Goal: Task Accomplishment & Management: Use online tool/utility

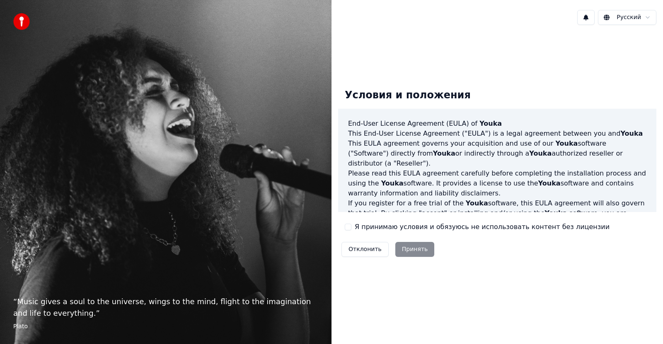
click at [354, 234] on div "Условия и положения End-User License Agreement (EULA) of Youka This End-User Li…" at bounding box center [497, 171] width 318 height 178
click at [347, 228] on button "Я принимаю условия и обязуюсь не использовать контент без лицензии" at bounding box center [348, 226] width 7 height 7
click at [403, 246] on button "Принять" at bounding box center [414, 249] width 39 height 15
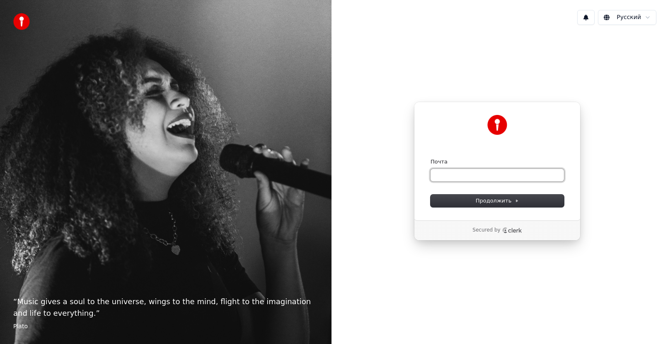
click at [506, 175] on input "Почта" at bounding box center [497, 175] width 133 height 12
click at [482, 173] on input "Почта" at bounding box center [497, 175] width 133 height 12
type input "*"
click at [484, 200] on span "Продолжить" at bounding box center [498, 200] width 44 height 7
click at [493, 174] on input "Почта" at bounding box center [497, 175] width 133 height 12
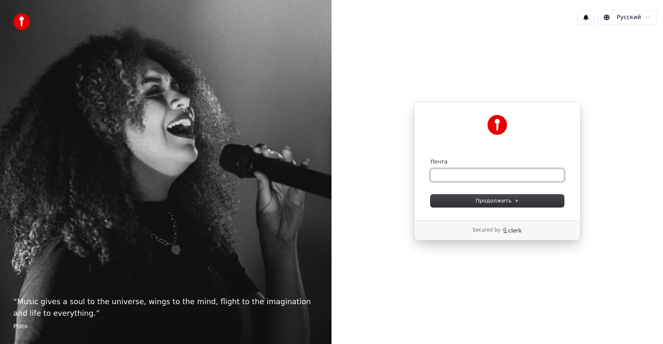
click at [490, 177] on input "Почта" at bounding box center [497, 175] width 133 height 12
click at [487, 194] on form "**********" at bounding box center [497, 182] width 133 height 49
click at [495, 201] on span "Продолжить" at bounding box center [498, 200] width 44 height 7
type input "**********"
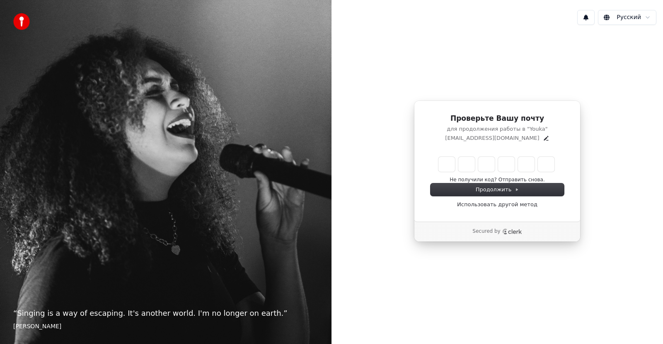
type input "*"
type input "**"
type input "*"
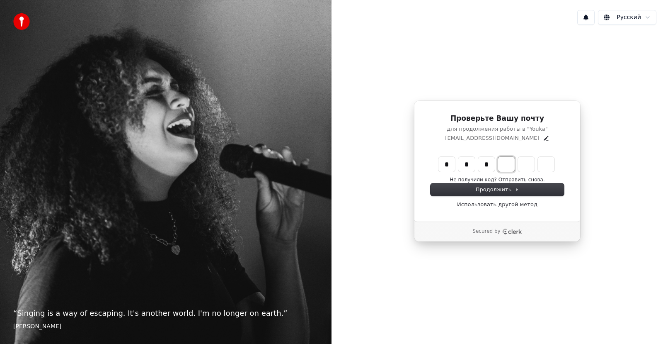
type input "***"
type input "*"
type input "****"
type input "*"
type input "******"
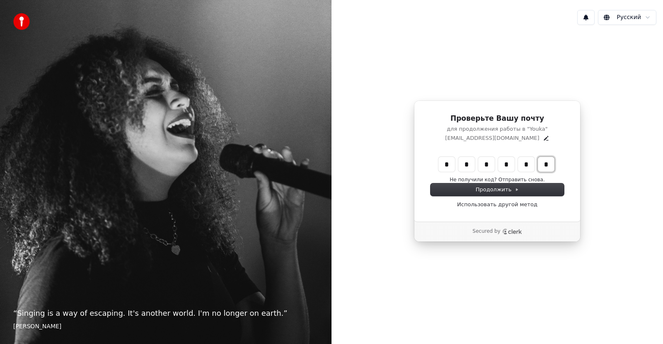
type input "*"
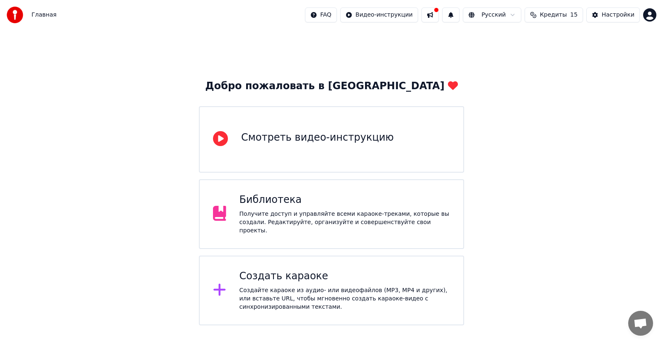
click at [522, 15] on html "Главная FAQ Видео-инструкции Русский Кредиты 15 Настройки Добро пожаловать в Yo…" at bounding box center [331, 162] width 663 height 325
click at [580, 182] on html "Главная FAQ Видео-инструкции Русский Кредиты 15 Настройки Добро пожаловать в Yo…" at bounding box center [331, 162] width 663 height 325
click at [307, 274] on div "Создать караоке" at bounding box center [345, 275] width 211 height 13
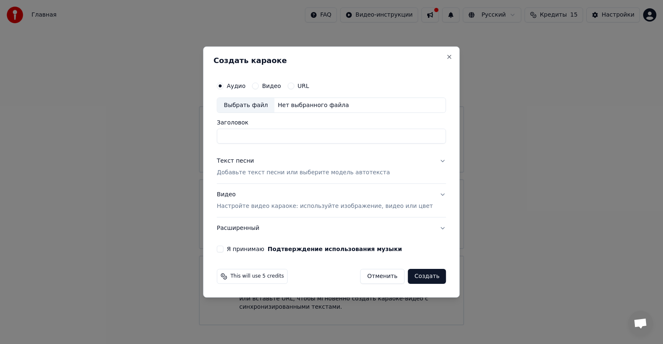
click at [266, 107] on div "Выбрать файл" at bounding box center [245, 105] width 57 height 15
type input "**********"
click at [223, 248] on button "Я принимаю Подтверждение использования музыки" at bounding box center [220, 248] width 7 height 7
click at [414, 276] on button "Создать" at bounding box center [427, 276] width 38 height 15
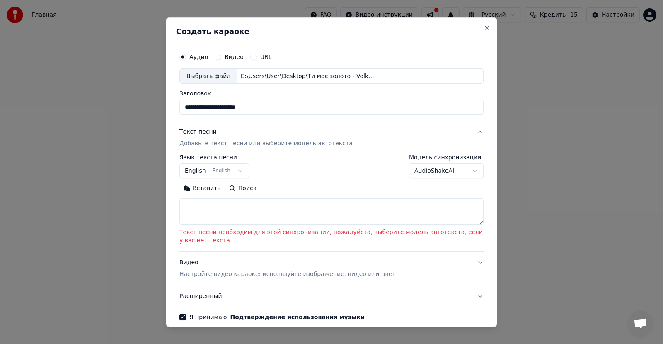
click at [231, 170] on button "English English" at bounding box center [214, 170] width 70 height 15
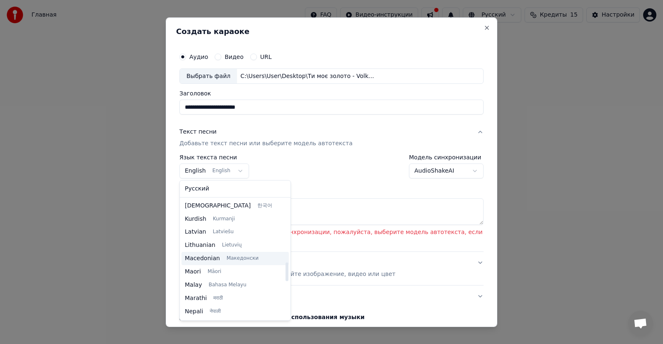
scroll to position [636, 0]
select select "**"
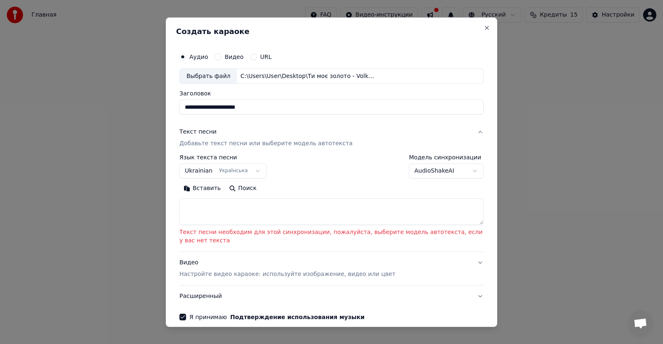
click at [237, 208] on textarea at bounding box center [331, 211] width 304 height 27
click at [203, 188] on button "Вставить" at bounding box center [202, 188] width 46 height 13
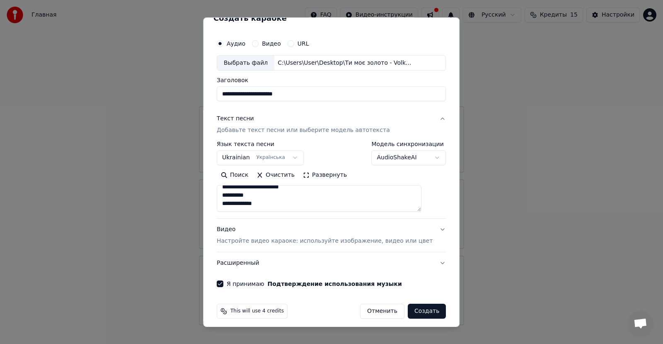
scroll to position [19, 0]
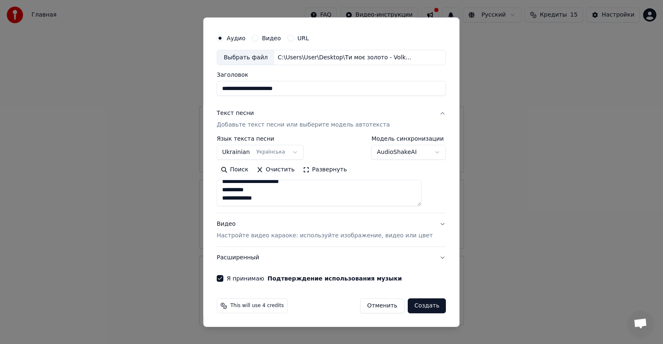
click at [401, 235] on p "Настройте видео караоке: используйте изображение, видео или цвет" at bounding box center [325, 235] width 216 height 8
type textarea "**********"
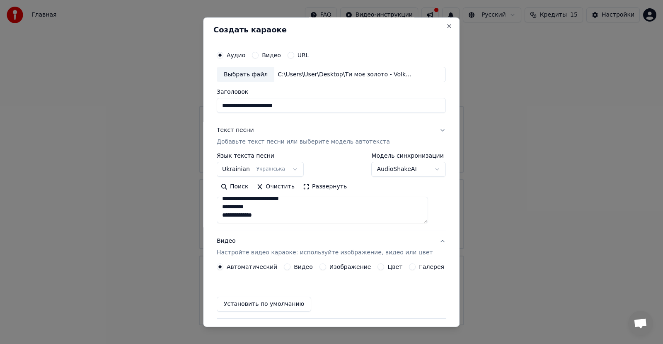
scroll to position [0, 0]
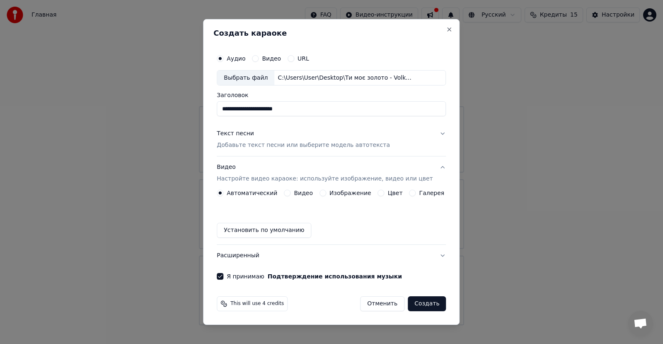
click at [302, 191] on label "Видео" at bounding box center [303, 193] width 19 height 6
click at [291, 191] on button "Видео" at bounding box center [287, 192] width 7 height 7
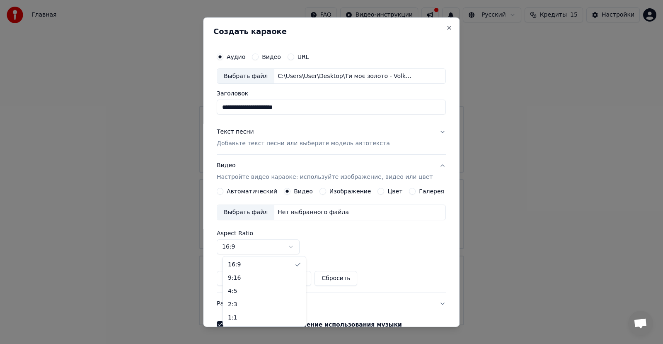
click at [296, 245] on body "**********" at bounding box center [331, 162] width 663 height 325
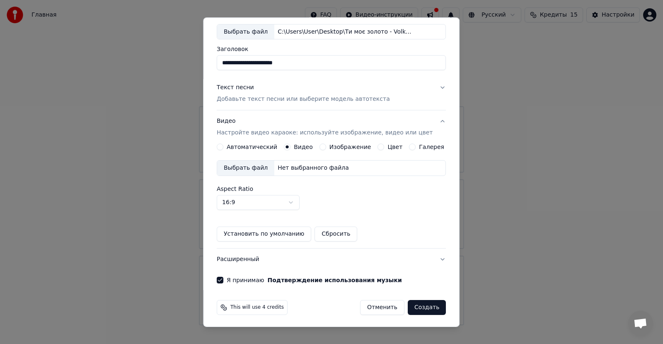
scroll to position [46, 0]
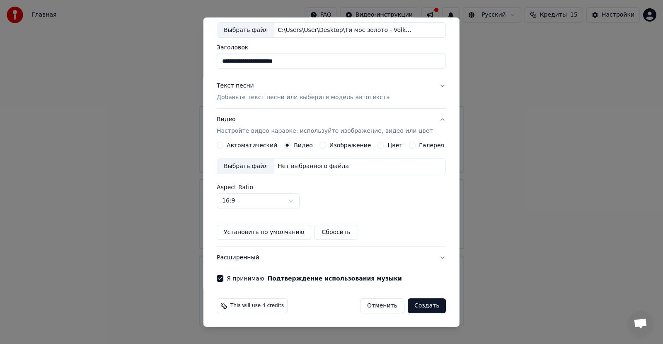
click at [415, 308] on button "Создать" at bounding box center [427, 305] width 38 height 15
click at [415, 305] on button "Создать" at bounding box center [427, 305] width 38 height 15
click at [418, 306] on button "Создать" at bounding box center [427, 305] width 38 height 15
click at [417, 306] on button "Создать" at bounding box center [427, 305] width 38 height 15
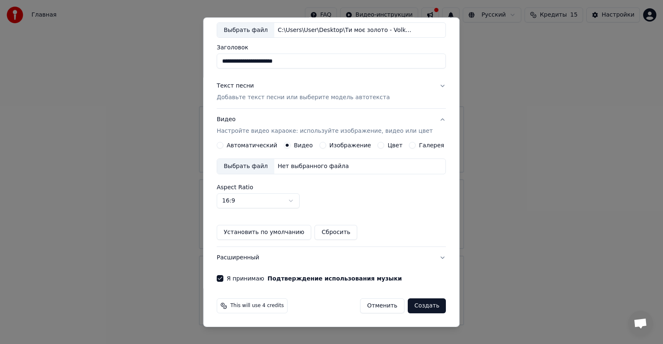
click at [414, 306] on button "Создать" at bounding box center [427, 305] width 38 height 15
click at [416, 302] on button "Создать" at bounding box center [427, 305] width 38 height 15
click at [418, 303] on button "Создать" at bounding box center [427, 305] width 38 height 15
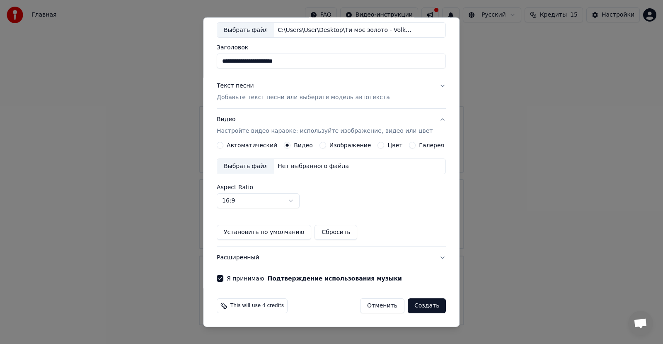
click at [244, 145] on label "Автоматический" at bounding box center [252, 145] width 51 height 6
click at [223, 145] on button "Автоматический" at bounding box center [220, 145] width 7 height 7
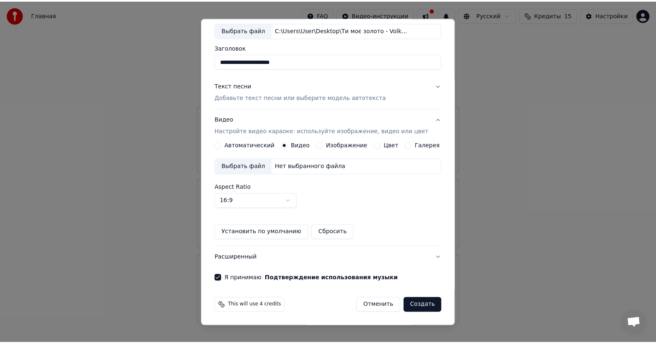
scroll to position [0, 0]
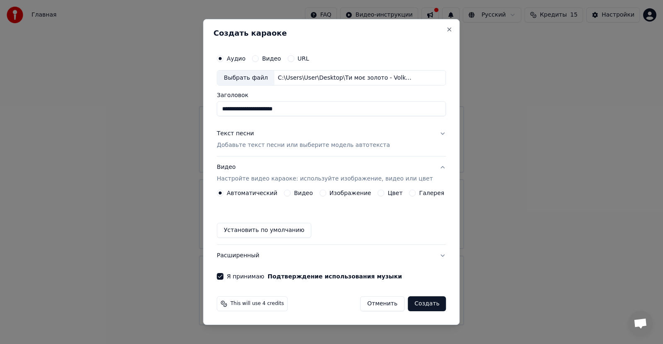
click at [418, 300] on button "Создать" at bounding box center [427, 303] width 38 height 15
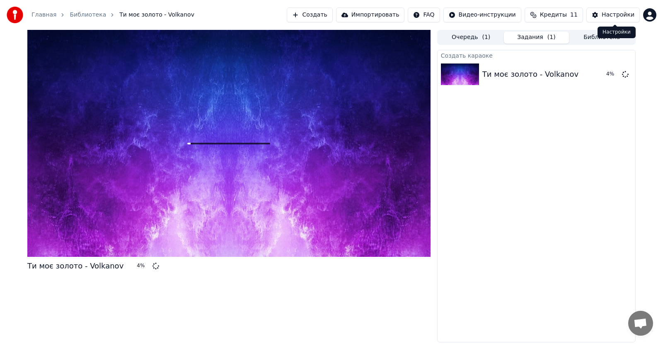
click at [602, 17] on button "Настройки" at bounding box center [612, 14] width 53 height 15
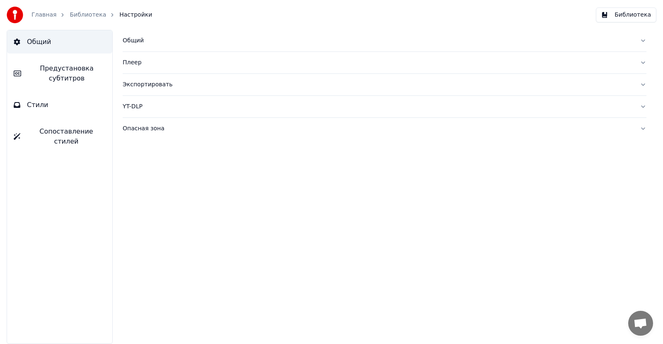
click at [47, 12] on link "Главная" at bounding box center [43, 15] width 25 height 8
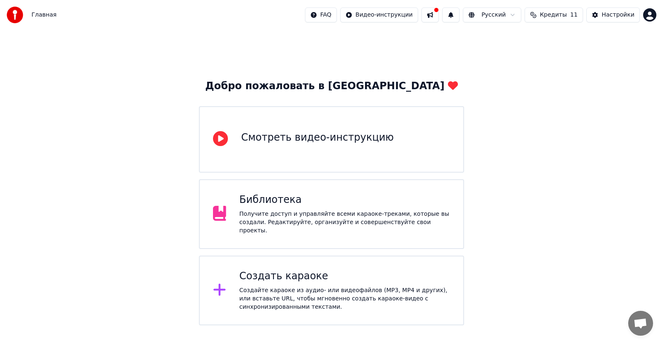
click at [439, 16] on button at bounding box center [429, 14] width 17 height 15
click at [627, 82] on div "Добро пожаловать в Youka Смотреть видео-инструкцию Библиотека Получите доступ и…" at bounding box center [331, 177] width 663 height 295
click at [439, 17] on button at bounding box center [429, 14] width 17 height 15
click at [650, 17] on html "Главная FAQ Видео-инструкции Русский Кредиты 11 Настройки Добро пожаловать в Yo…" at bounding box center [331, 162] width 663 height 325
click at [584, 162] on html "Главная FAQ Видео-инструкции Русский Кредиты 11 Настройки Добро пожаловать в Yo…" at bounding box center [331, 162] width 663 height 325
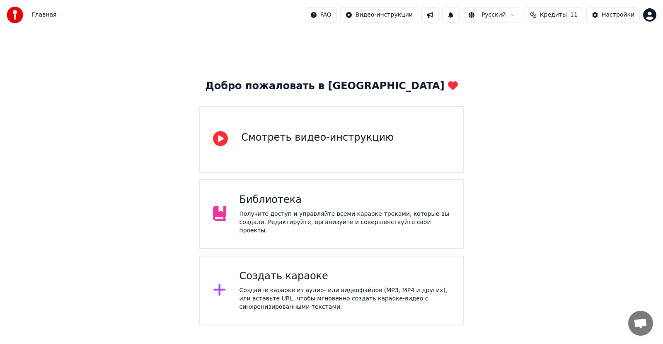
click at [269, 272] on div "Создать караоке" at bounding box center [345, 275] width 211 height 13
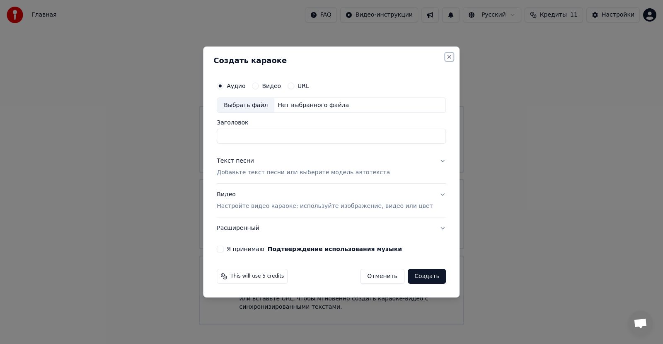
click at [446, 59] on button "Close" at bounding box center [449, 56] width 7 height 7
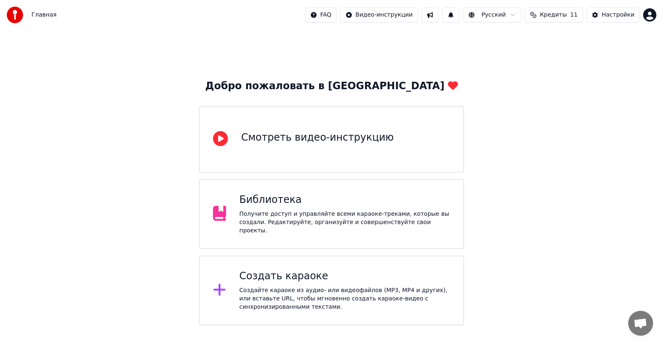
click at [39, 15] on span "Главная" at bounding box center [43, 15] width 25 height 8
click at [439, 16] on button at bounding box center [429, 14] width 17 height 15
click at [460, 17] on button at bounding box center [450, 14] width 17 height 15
click at [635, 15] on button "Настройки" at bounding box center [612, 14] width 53 height 15
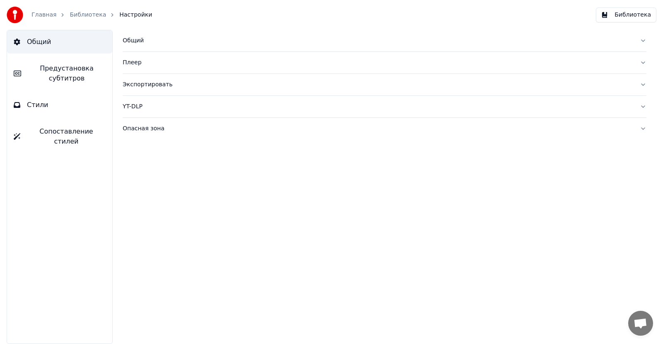
click at [139, 43] on div "Общий" at bounding box center [378, 40] width 511 height 8
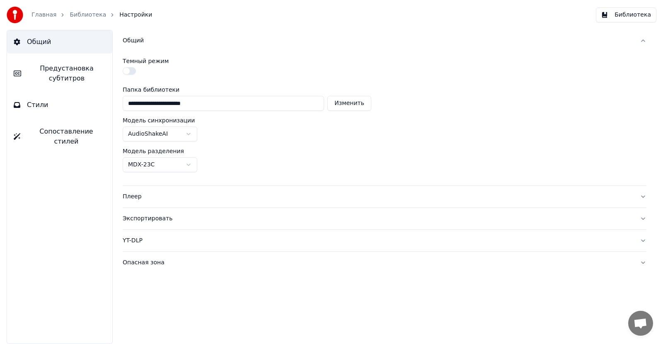
click at [350, 105] on button "Изменить" at bounding box center [349, 103] width 44 height 15
type input "**********"
click at [157, 219] on div "Экспортировать" at bounding box center [378, 218] width 511 height 8
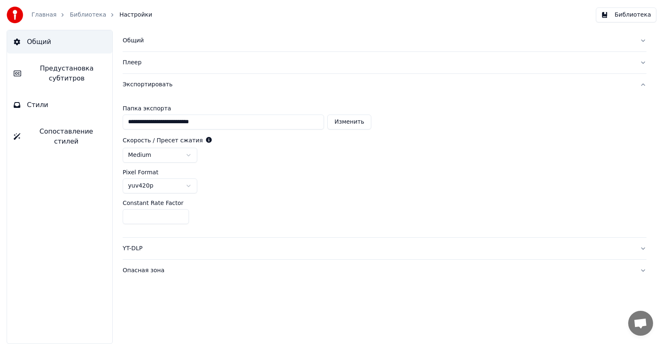
click at [344, 120] on button "Изменить" at bounding box center [349, 121] width 44 height 15
type input "**********"
click at [136, 63] on div "Плеер" at bounding box center [378, 62] width 511 height 8
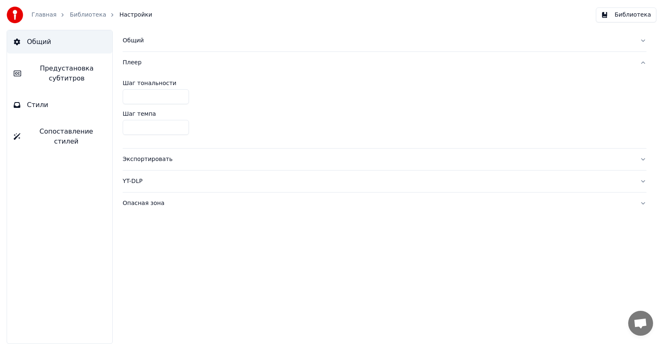
click at [623, 17] on button "Библиотека" at bounding box center [626, 14] width 61 height 15
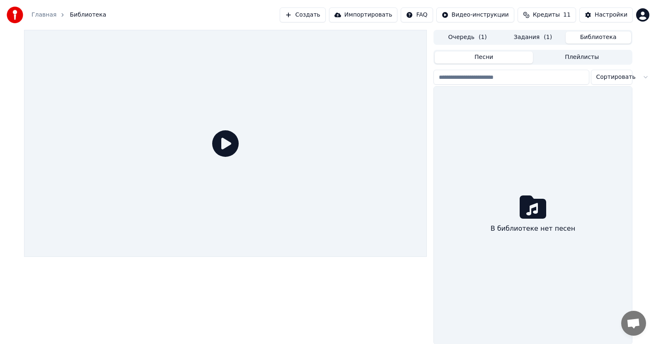
click at [224, 145] on icon at bounding box center [225, 143] width 27 height 27
click at [226, 146] on icon at bounding box center [225, 143] width 27 height 27
click at [227, 143] on icon at bounding box center [225, 143] width 27 height 27
click at [223, 145] on icon at bounding box center [225, 143] width 27 height 27
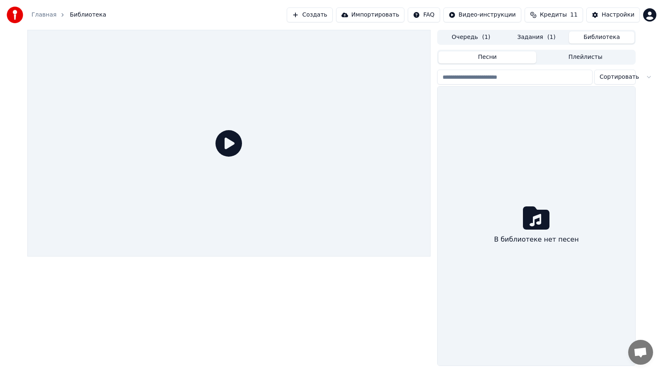
click at [223, 155] on div at bounding box center [228, 143] width 403 height 227
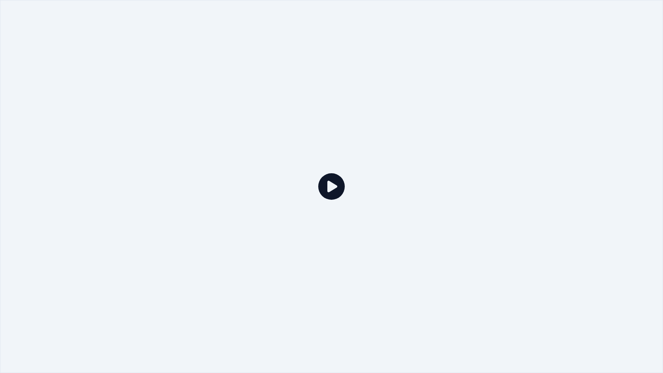
click at [332, 184] on icon at bounding box center [331, 186] width 27 height 27
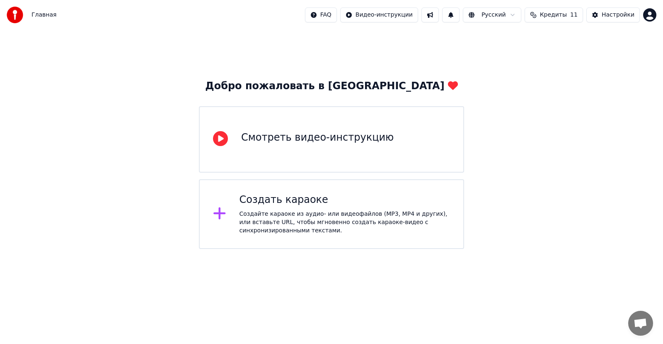
click at [288, 213] on div "Создайте караоке из аудио- или видеофайлов (MP3, MP4 и других), или вставьте UR…" at bounding box center [345, 222] width 211 height 25
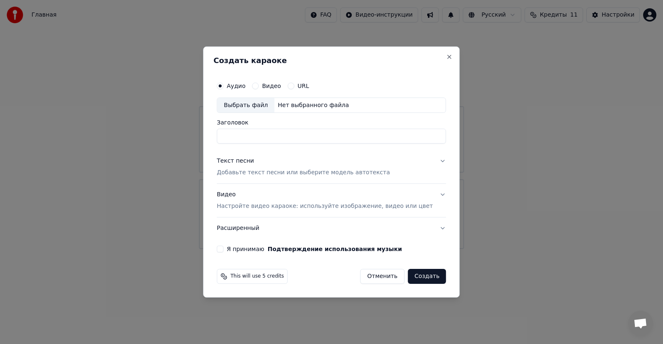
click at [264, 105] on div "Выбрать файл" at bounding box center [245, 105] width 57 height 15
type input "**********"
click at [298, 173] on p "Добавьте текст песни или выберите модель автотекста" at bounding box center [303, 173] width 173 height 8
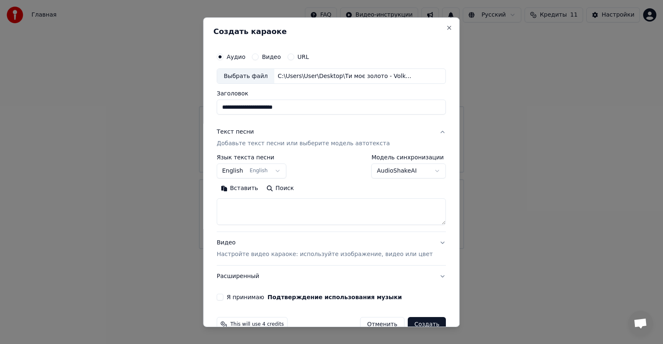
click at [252, 191] on button "Вставить" at bounding box center [240, 188] width 46 height 13
type textarea "**********"
click at [283, 172] on button "English English" at bounding box center [252, 170] width 70 height 15
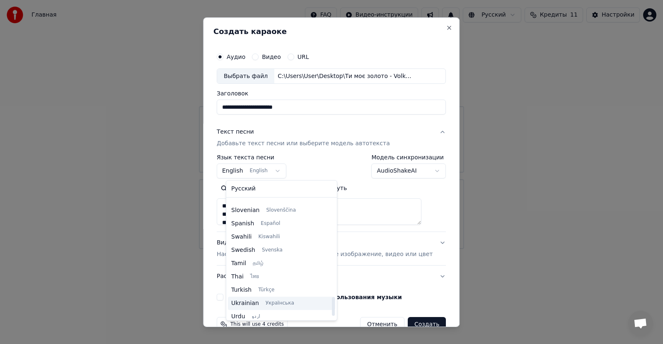
scroll to position [636, 0]
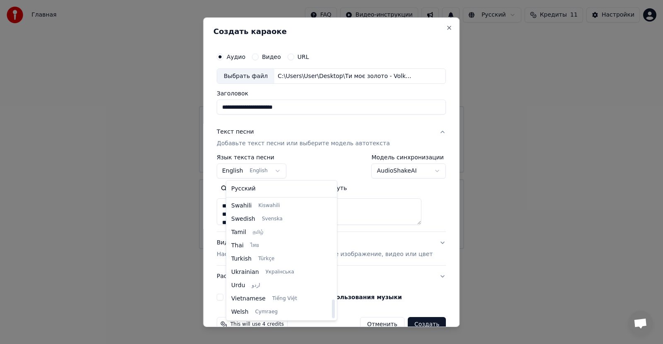
select select "**"
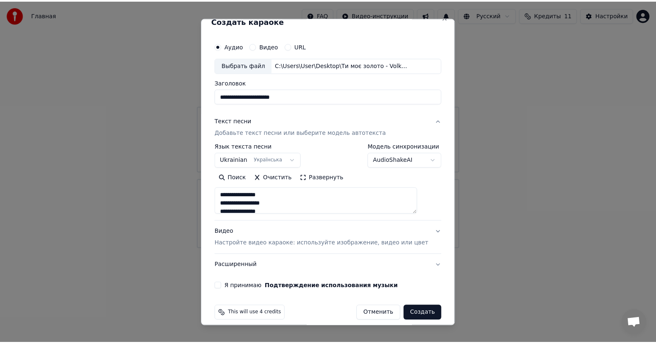
scroll to position [19, 0]
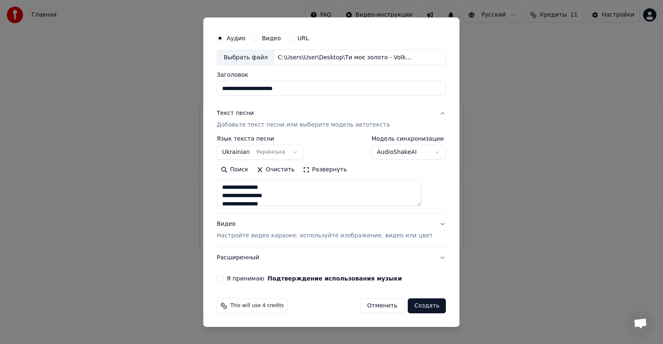
click at [223, 277] on button "Я принимаю Подтверждение использования музыки" at bounding box center [220, 278] width 7 height 7
click at [415, 306] on button "Создать" at bounding box center [427, 305] width 38 height 15
type textarea "**********"
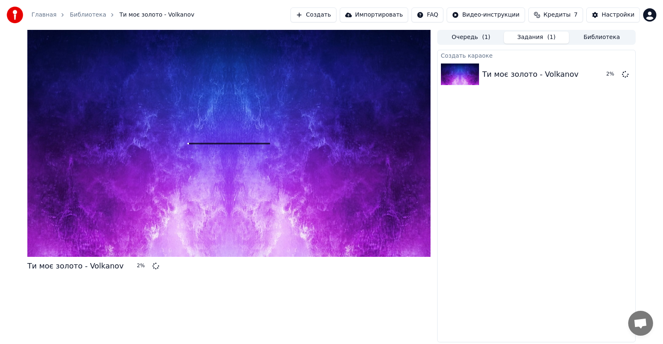
click at [603, 36] on button "Библиотека" at bounding box center [601, 37] width 65 height 12
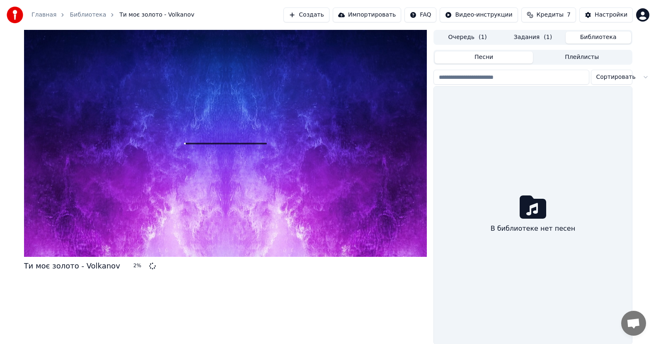
click at [530, 36] on button "Задания ( 1 )" at bounding box center [532, 37] width 65 height 12
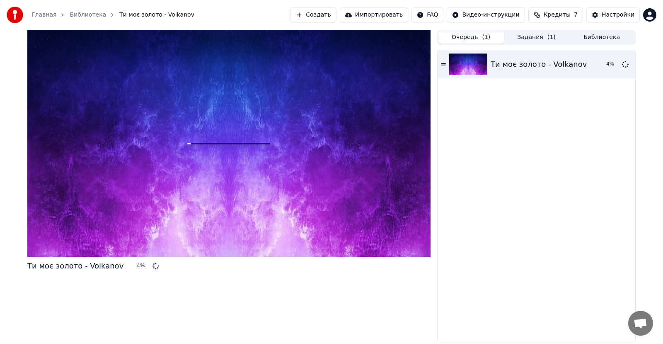
click at [466, 40] on button "Очередь ( 1 )" at bounding box center [470, 37] width 65 height 12
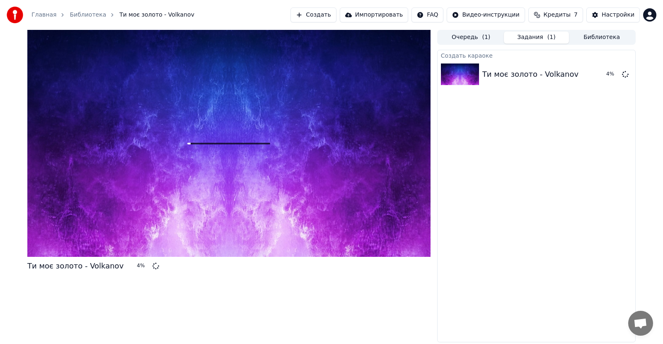
click at [533, 37] on button "Задания ( 1 )" at bounding box center [536, 37] width 65 height 12
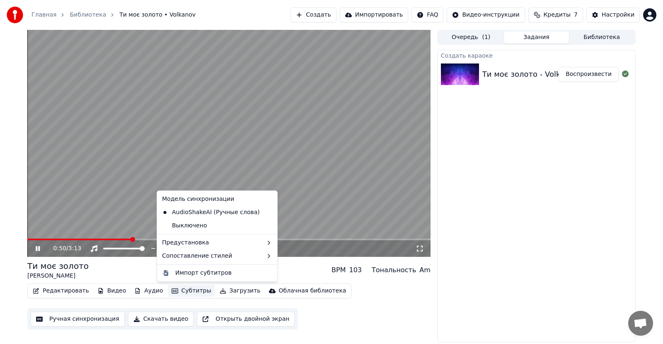
click at [178, 292] on button "Субтитры" at bounding box center [191, 291] width 46 height 12
click at [209, 272] on div "Импорт субтитров" at bounding box center [203, 273] width 56 height 8
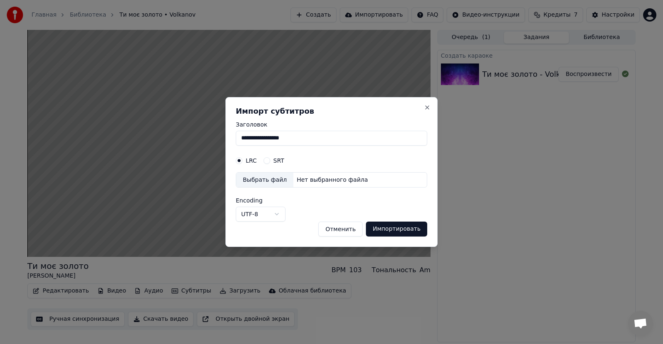
click at [276, 215] on button "UTF-8" at bounding box center [261, 213] width 50 height 15
click at [278, 214] on body "**********" at bounding box center [331, 172] width 663 height 344
click at [428, 106] on button "Close" at bounding box center [427, 107] width 7 height 7
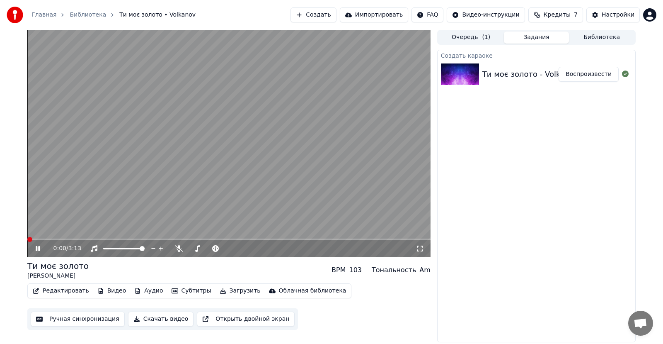
click at [27, 237] on span at bounding box center [29, 239] width 5 height 5
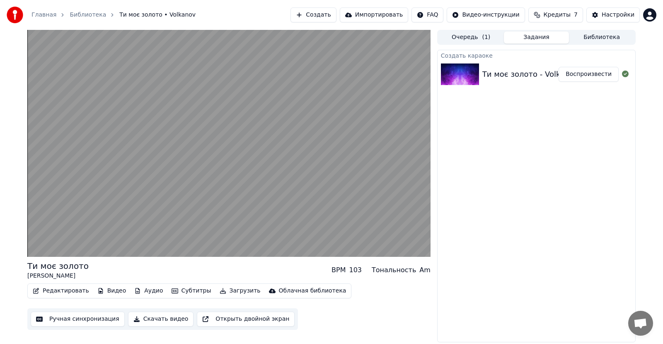
click at [92, 319] on button "Ручная синхронизация" at bounding box center [78, 318] width 94 height 15
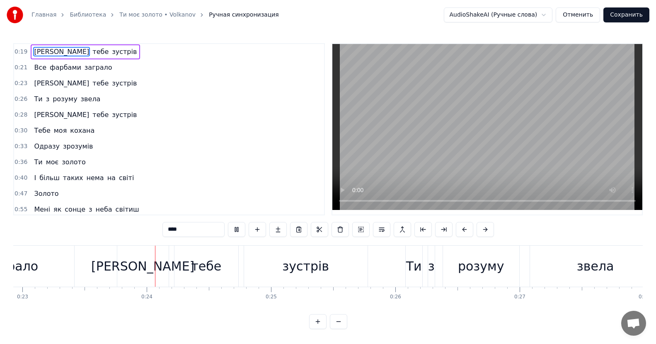
scroll to position [0, 2887]
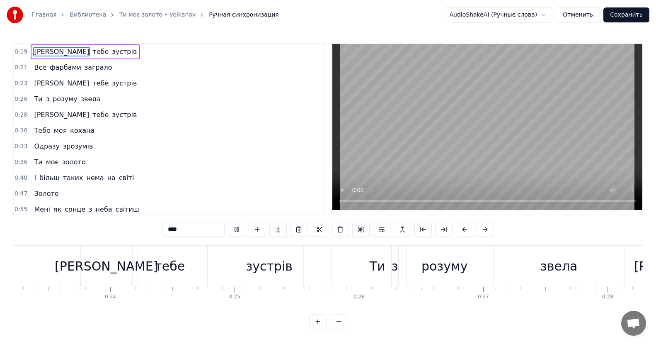
click at [111, 53] on span "зустрів" at bounding box center [124, 52] width 27 height 10
type input "*******"
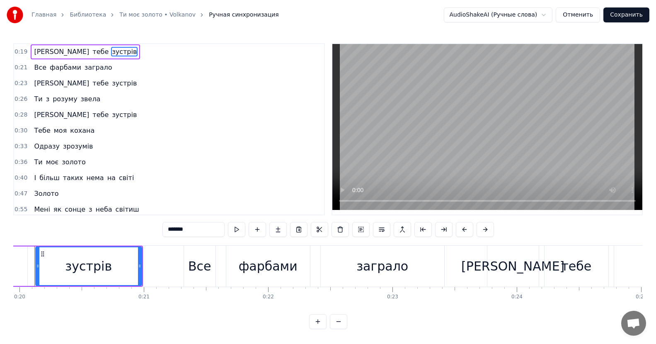
scroll to position [0, 2460]
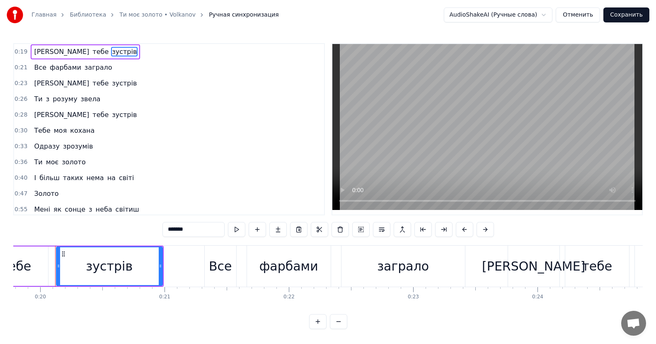
click at [189, 120] on div "0:28 Коли тебе зустрів" at bounding box center [169, 115] width 310 height 16
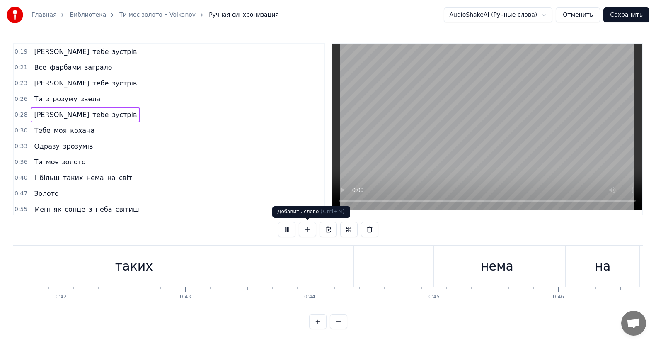
scroll to position [0, 5201]
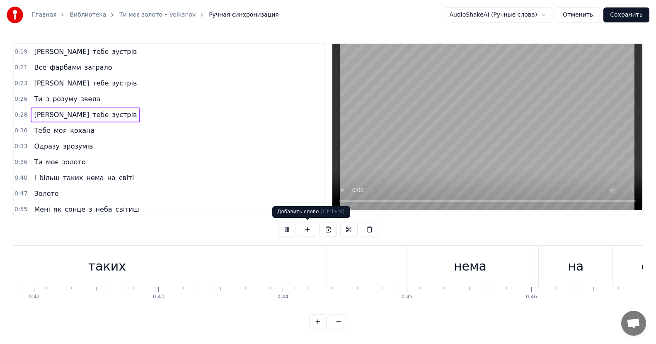
click at [307, 230] on button at bounding box center [307, 229] width 17 height 15
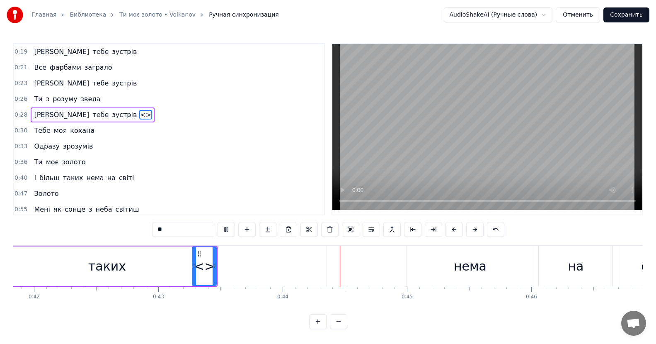
click at [307, 230] on button at bounding box center [308, 229] width 17 height 15
click at [305, 230] on button at bounding box center [298, 229] width 17 height 15
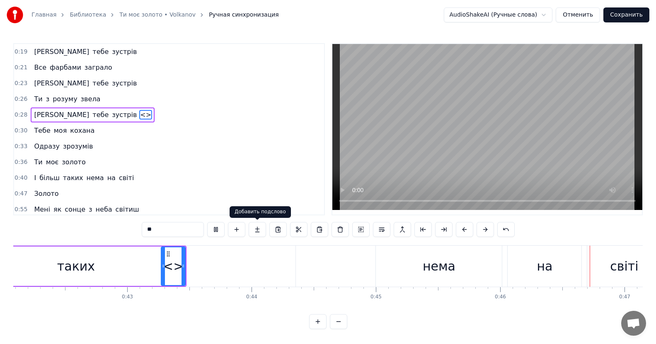
click at [238, 187] on div "0:47 Золото" at bounding box center [169, 194] width 310 height 16
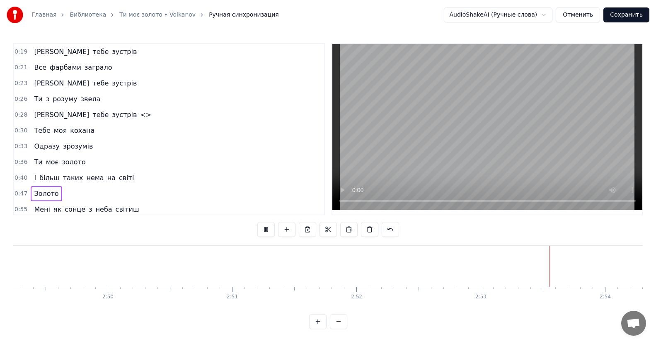
scroll to position [0, 21201]
